Goal: Information Seeking & Learning: Learn about a topic

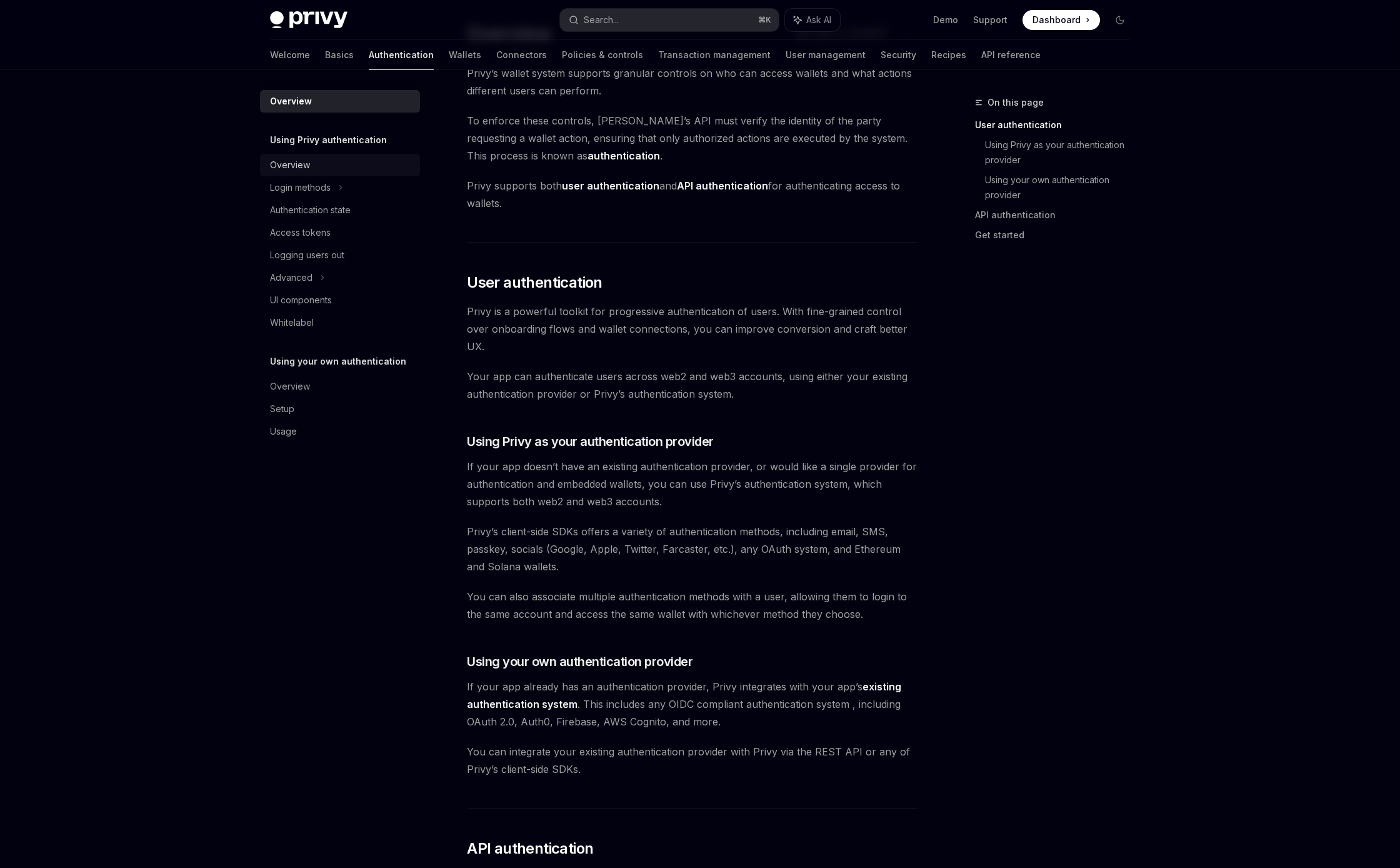
scroll to position [72, 0]
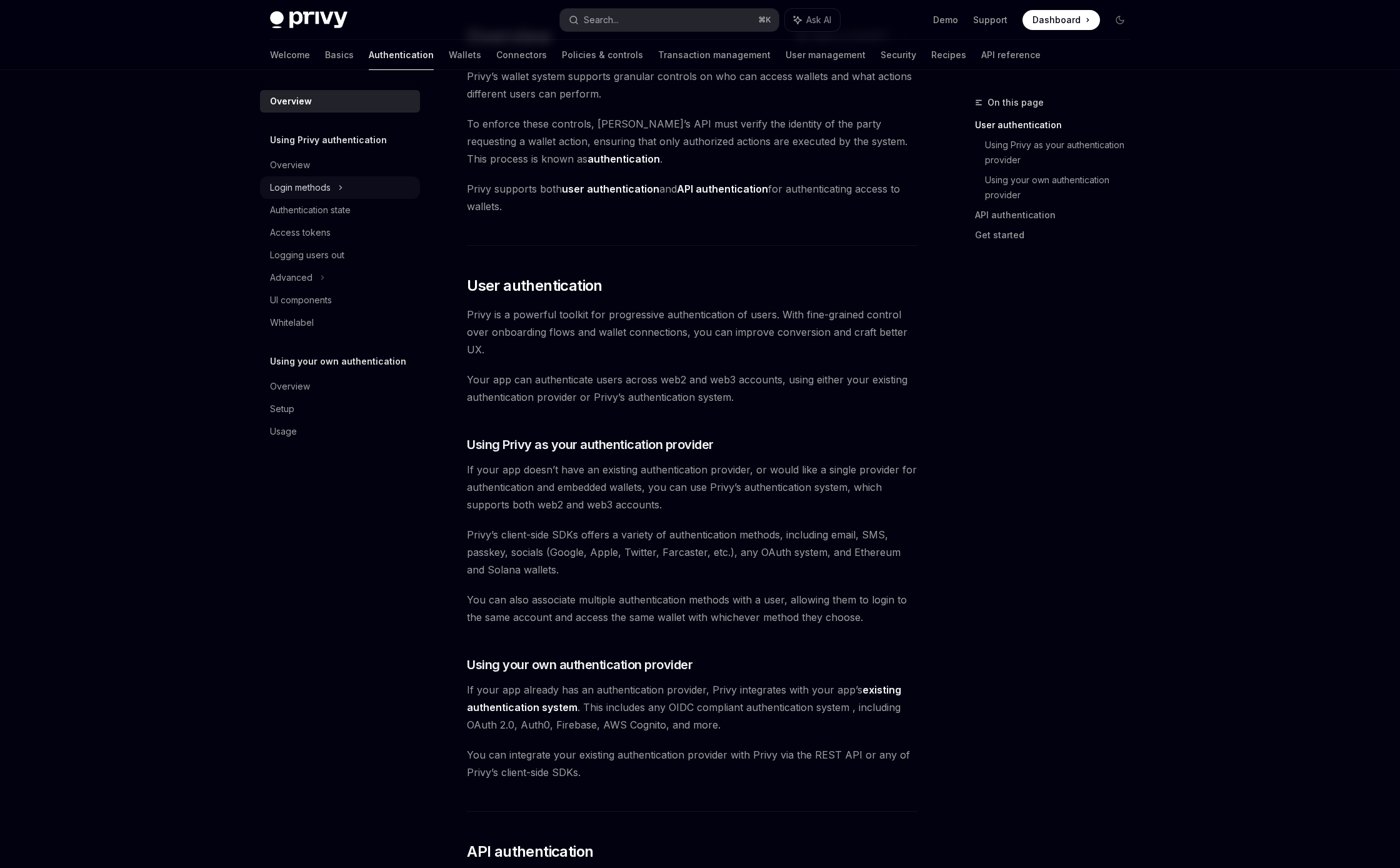
click at [329, 182] on div "Login methods" at bounding box center [300, 187] width 61 height 15
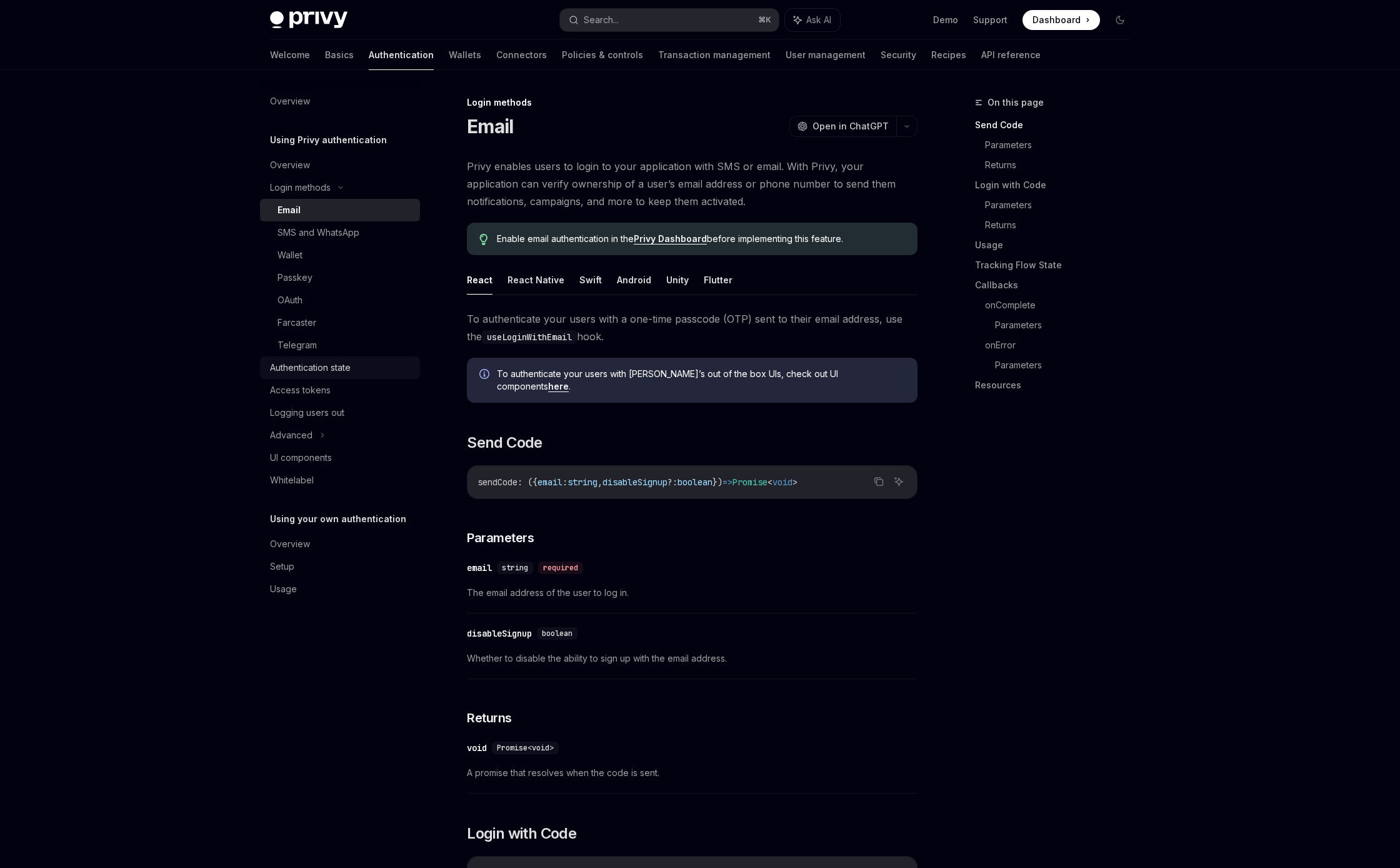
click at [341, 361] on div "Authentication state" at bounding box center [310, 367] width 81 height 15
type textarea "*"
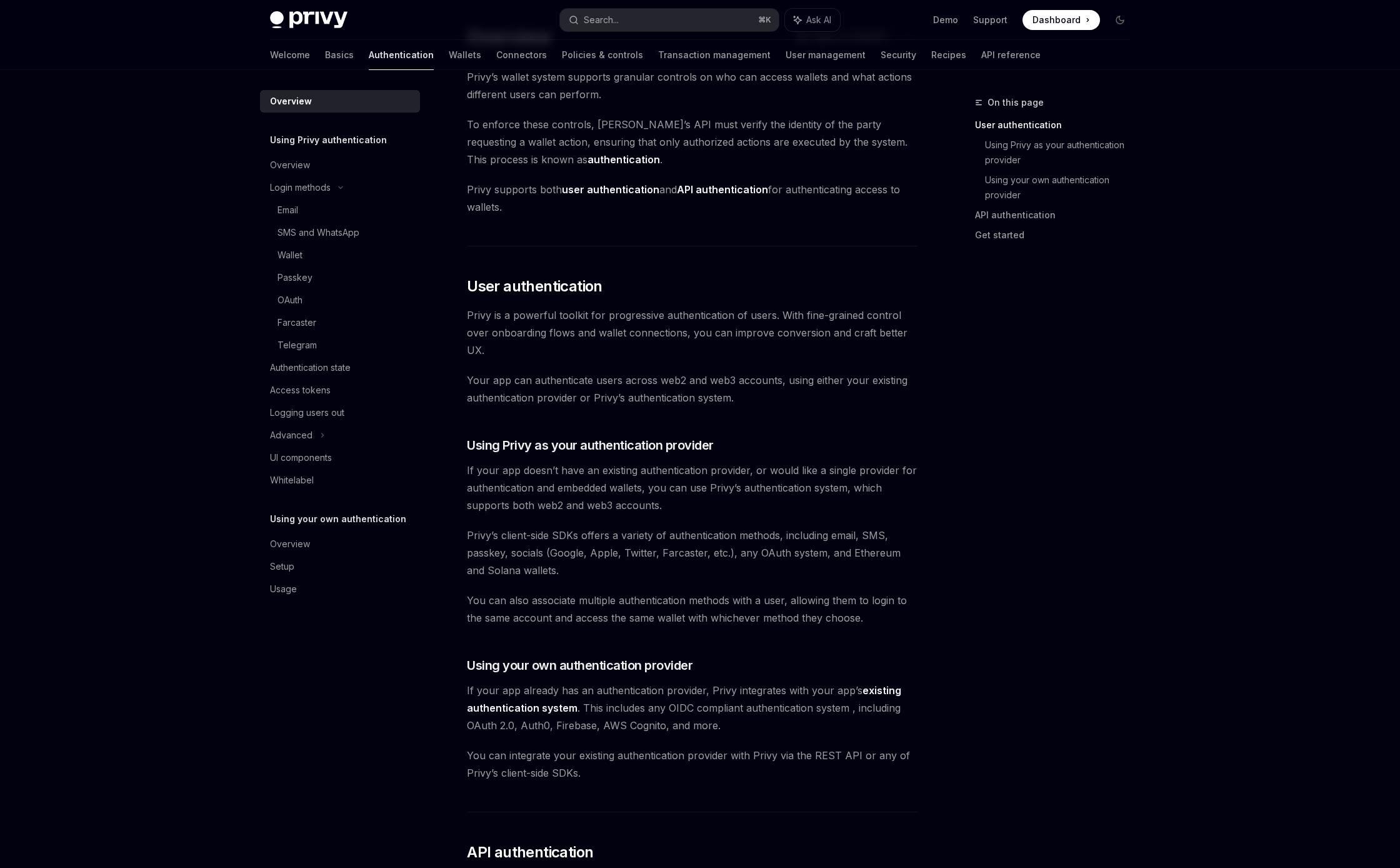
scroll to position [72, 0]
